Goal: Task Accomplishment & Management: Use online tool/utility

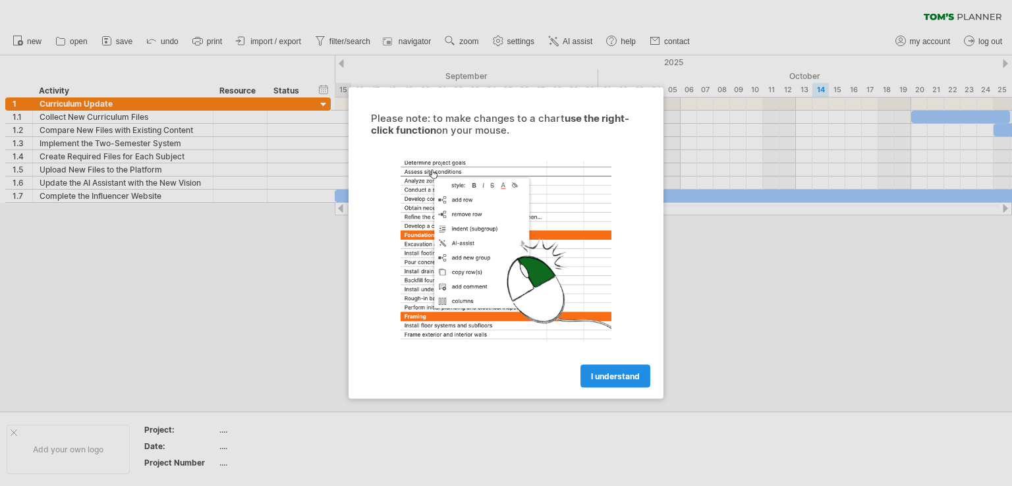
click at [617, 379] on span "I understand" at bounding box center [615, 377] width 49 height 10
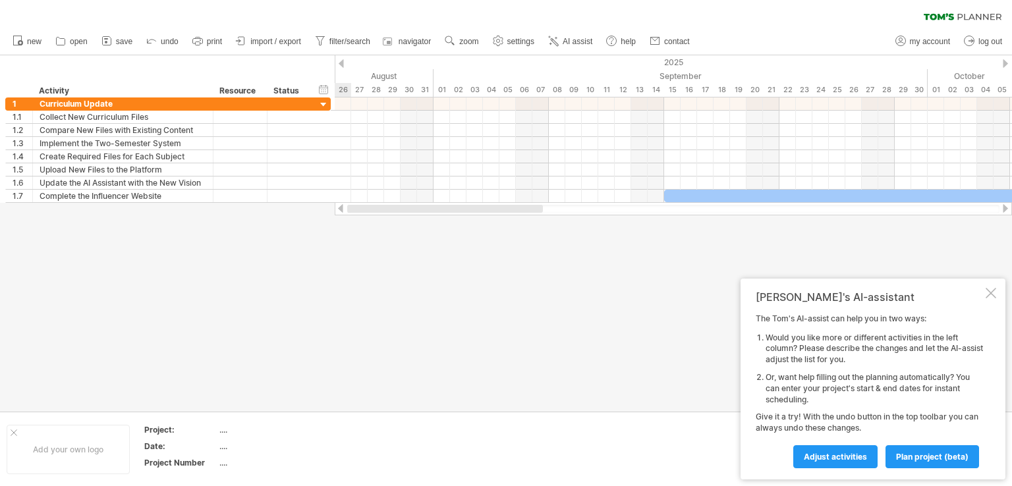
drag, startPoint x: 480, startPoint y: 210, endPoint x: 345, endPoint y: 216, distance: 135.2
click at [345, 216] on div "Trying to reach [DOMAIN_NAME] Connected again... 0% clear filter new 1" at bounding box center [506, 243] width 1012 height 486
click at [321, 92] on div "hide start/end/duration show start/end/duration" at bounding box center [324, 89] width 13 height 14
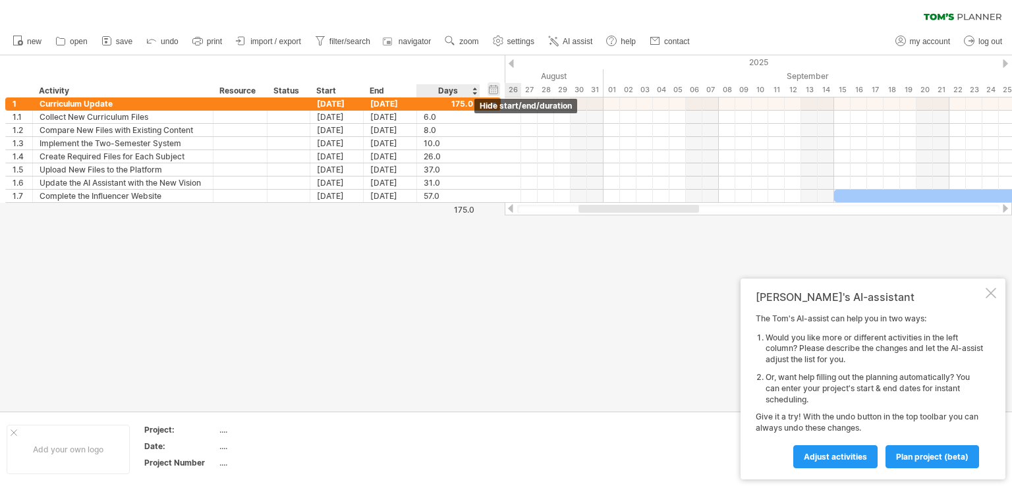
click at [493, 90] on div "hide start/end/duration show start/end/duration" at bounding box center [493, 89] width 13 height 14
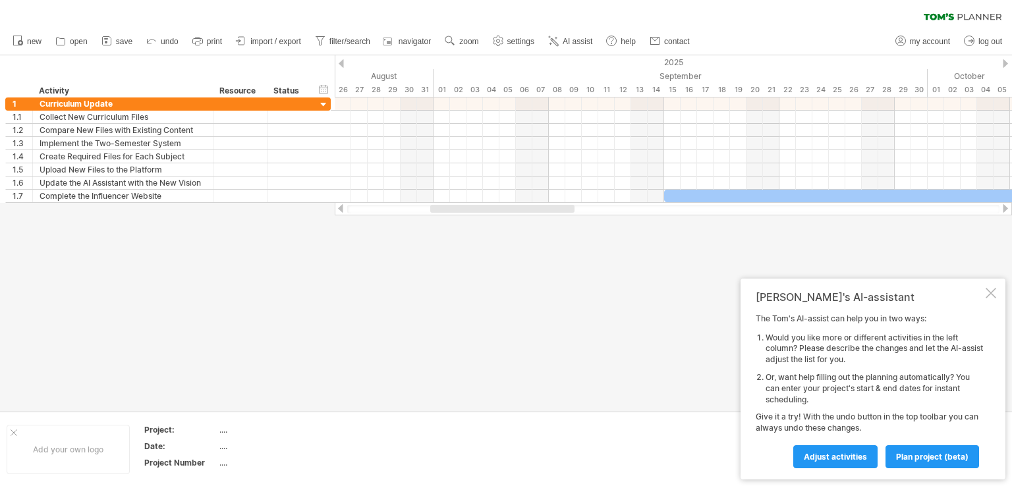
click at [993, 289] on div at bounding box center [990, 293] width 11 height 11
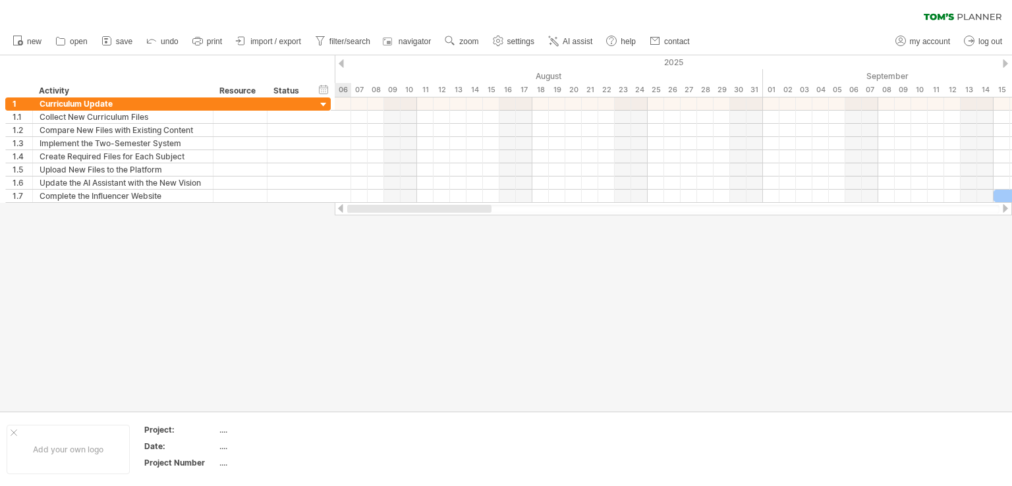
drag, startPoint x: 551, startPoint y: 207, endPoint x: 403, endPoint y: 210, distance: 148.3
click at [403, 210] on div at bounding box center [419, 209] width 144 height 8
click at [267, 41] on span "import / export" at bounding box center [275, 41] width 51 height 9
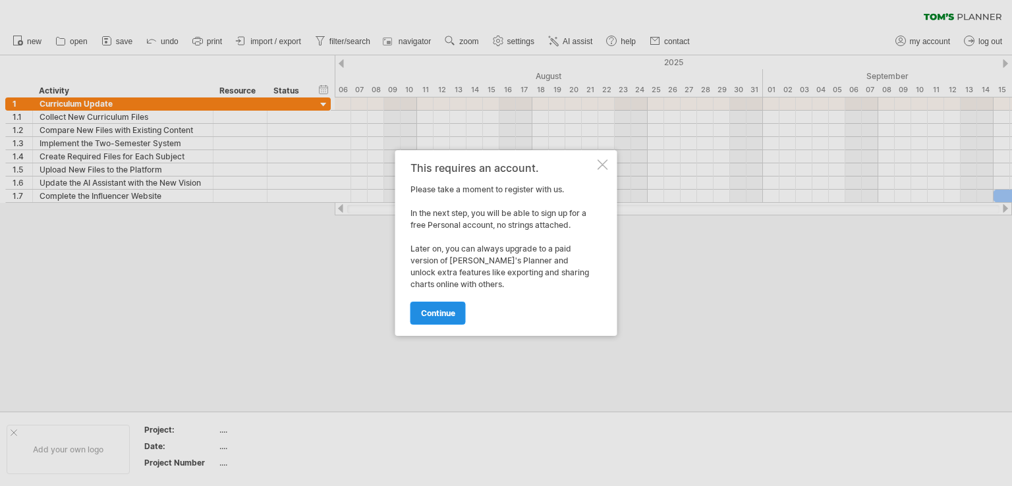
click at [435, 312] on span "continue" at bounding box center [438, 313] width 34 height 10
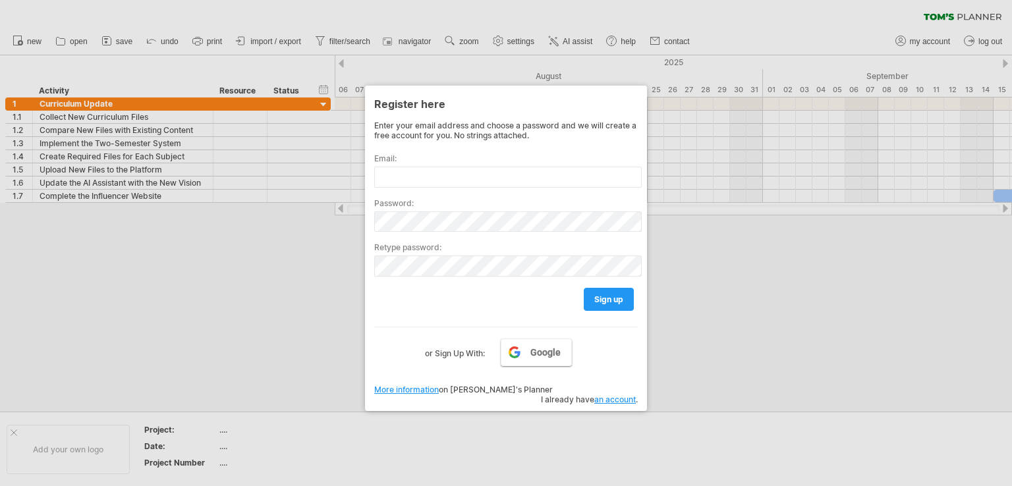
click at [545, 347] on span "Google" at bounding box center [545, 352] width 30 height 11
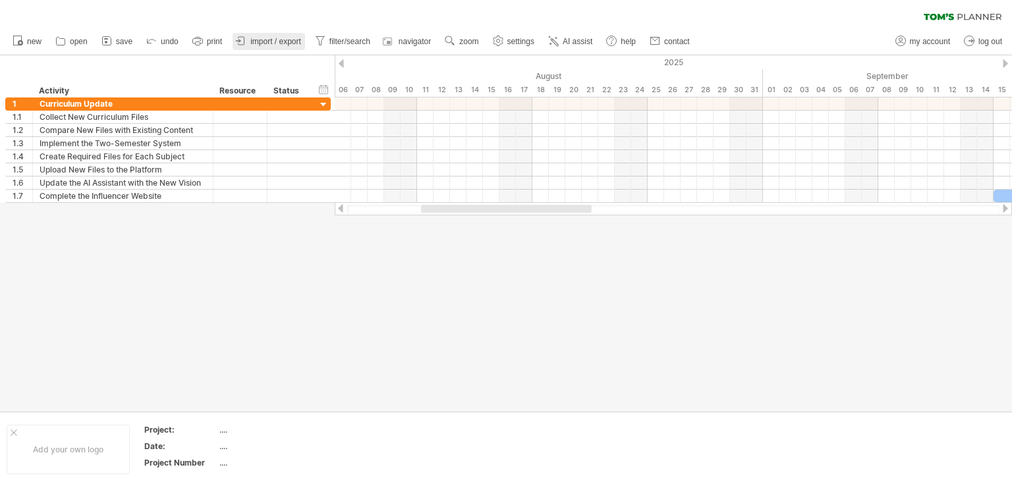
click at [267, 37] on span "import / export" at bounding box center [275, 41] width 51 height 9
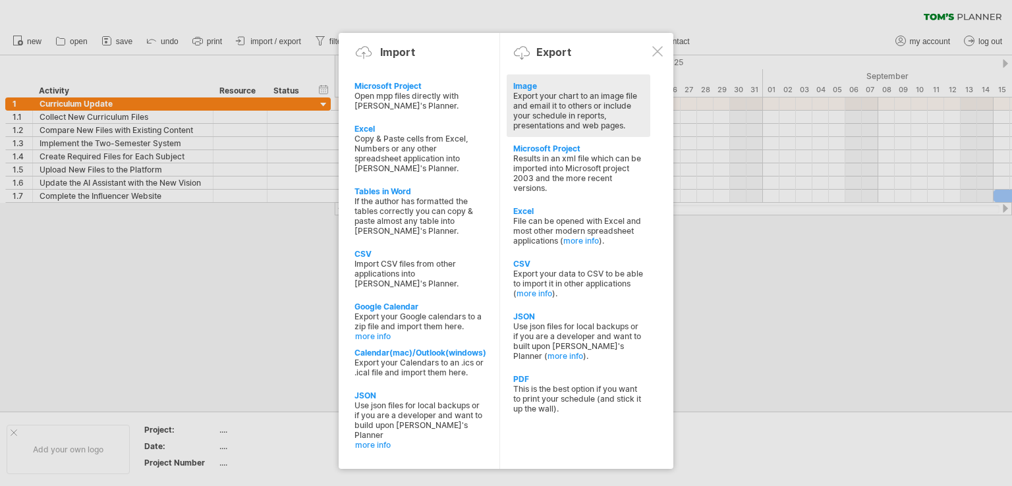
click at [547, 103] on div "Export your chart to an image file and email it to others or include your sched…" at bounding box center [578, 111] width 130 height 40
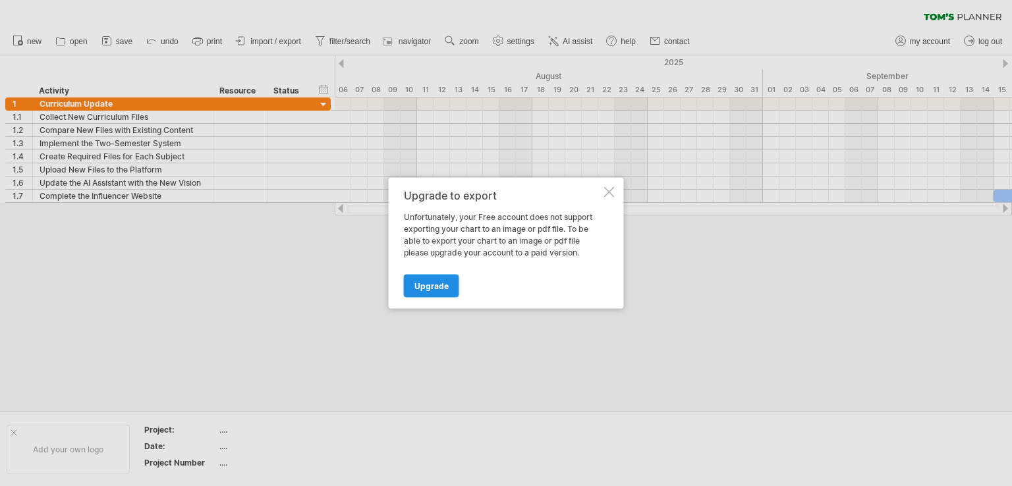
click at [427, 281] on span "Upgrade" at bounding box center [431, 286] width 34 height 10
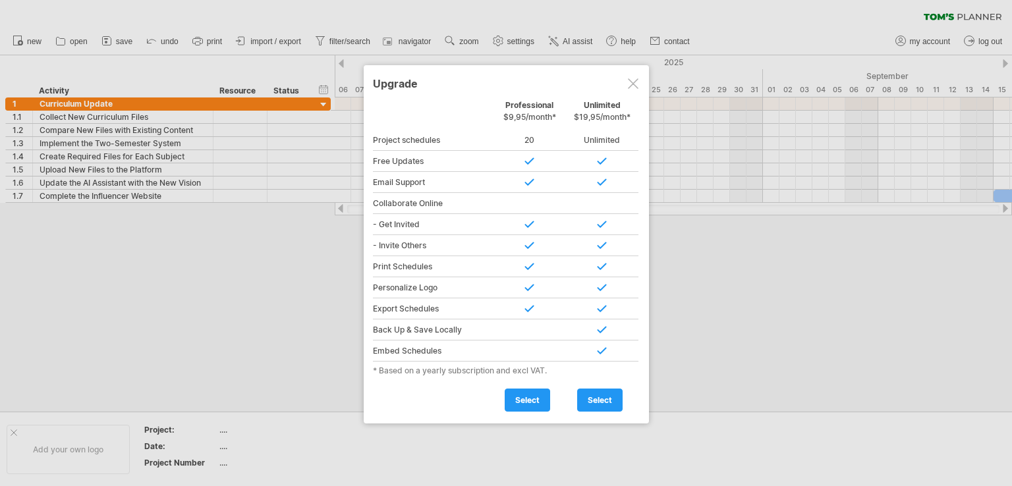
click at [638, 82] on div at bounding box center [633, 83] width 11 height 11
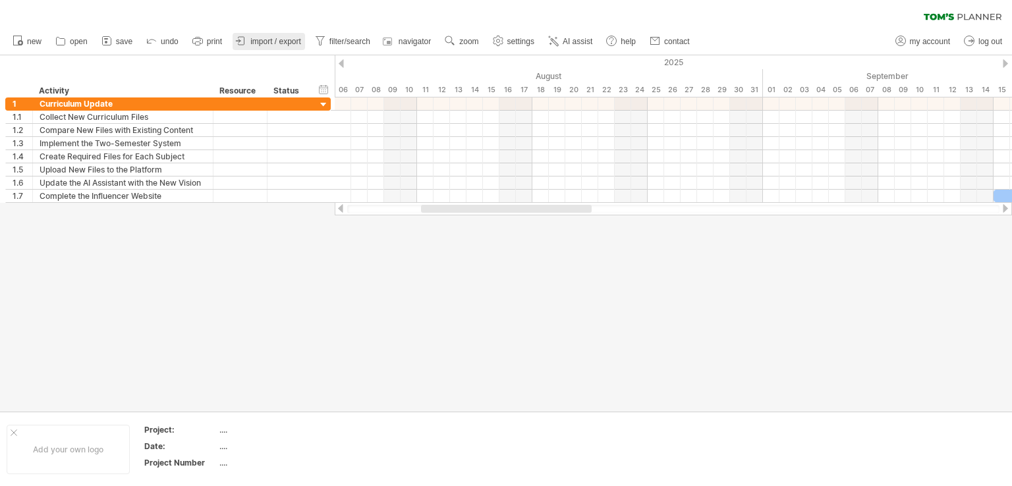
click at [262, 46] on link "import / export" at bounding box center [269, 41] width 72 height 17
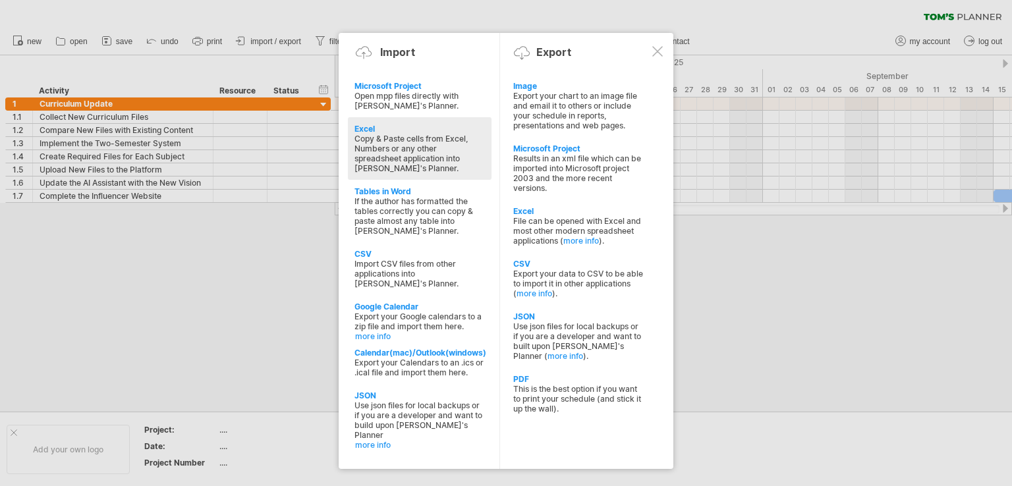
click at [401, 148] on div "Copy & Paste cells from Excel, Numbers or any other spreadsheet application int…" at bounding box center [419, 154] width 130 height 40
type textarea "**********"
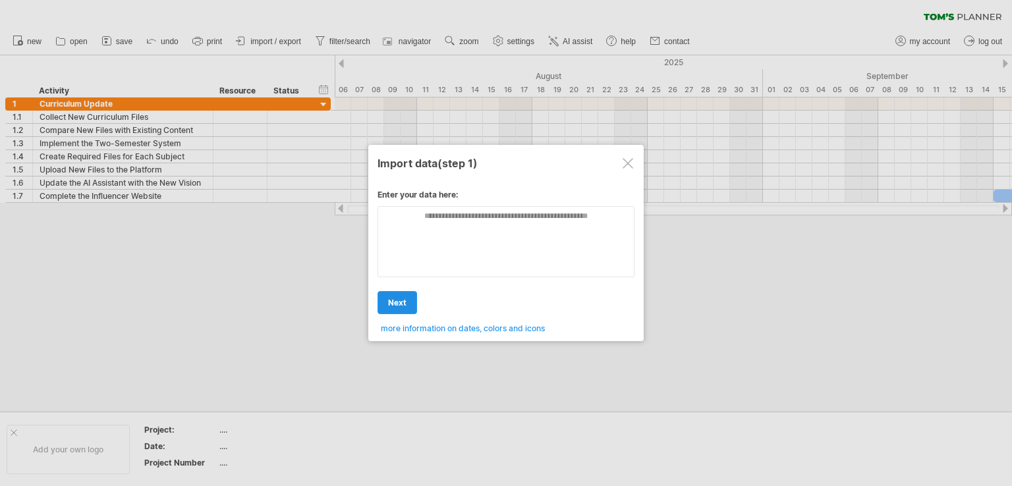
click at [401, 298] on span "next" at bounding box center [397, 303] width 18 height 10
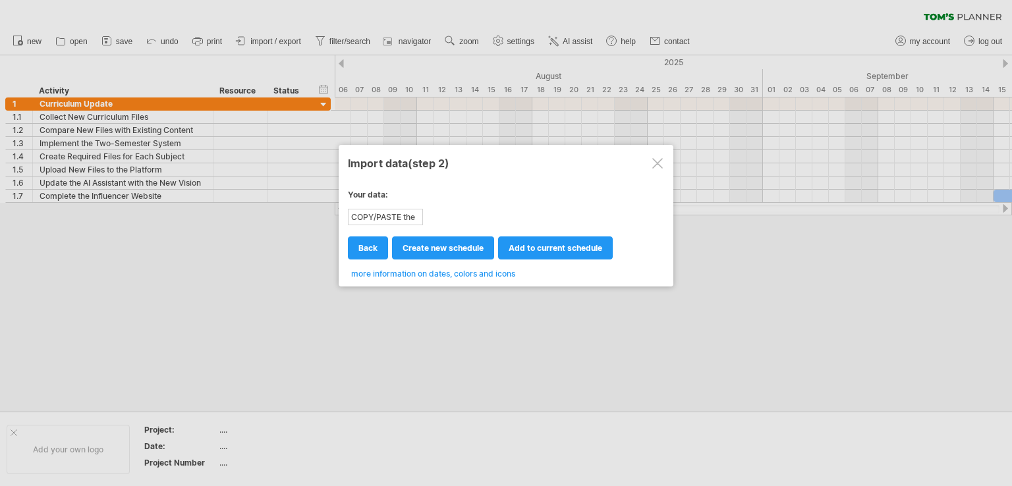
click at [400, 214] on div "COPY/PASTE the content of your spreadsheet HERE!" at bounding box center [385, 217] width 72 height 14
click at [661, 164] on div at bounding box center [657, 163] width 11 height 11
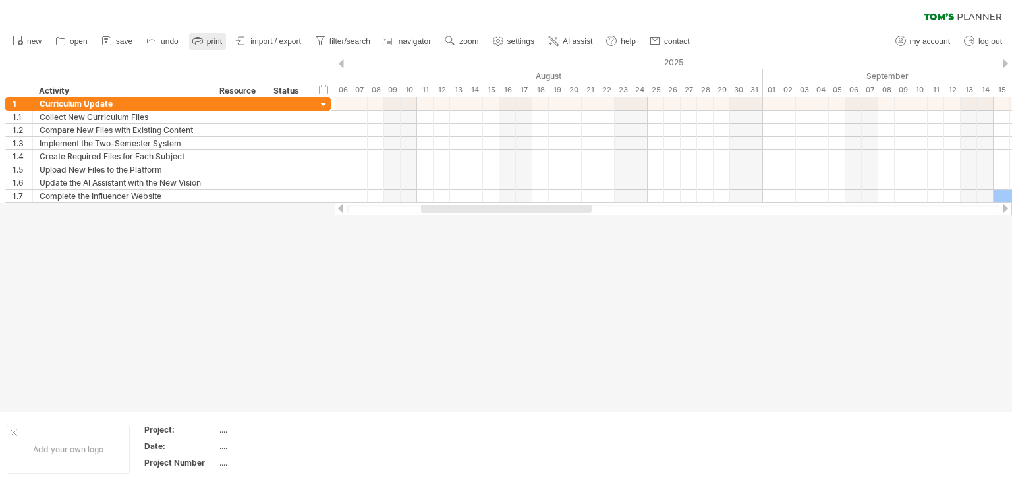
click at [204, 43] on icon at bounding box center [197, 40] width 13 height 13
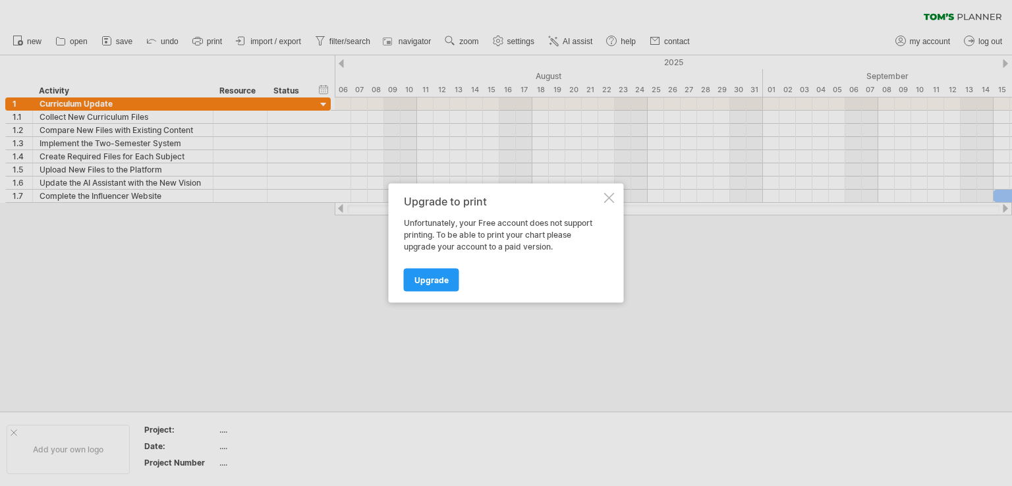
click at [612, 198] on div at bounding box center [609, 198] width 11 height 11
